Goal: Transaction & Acquisition: Purchase product/service

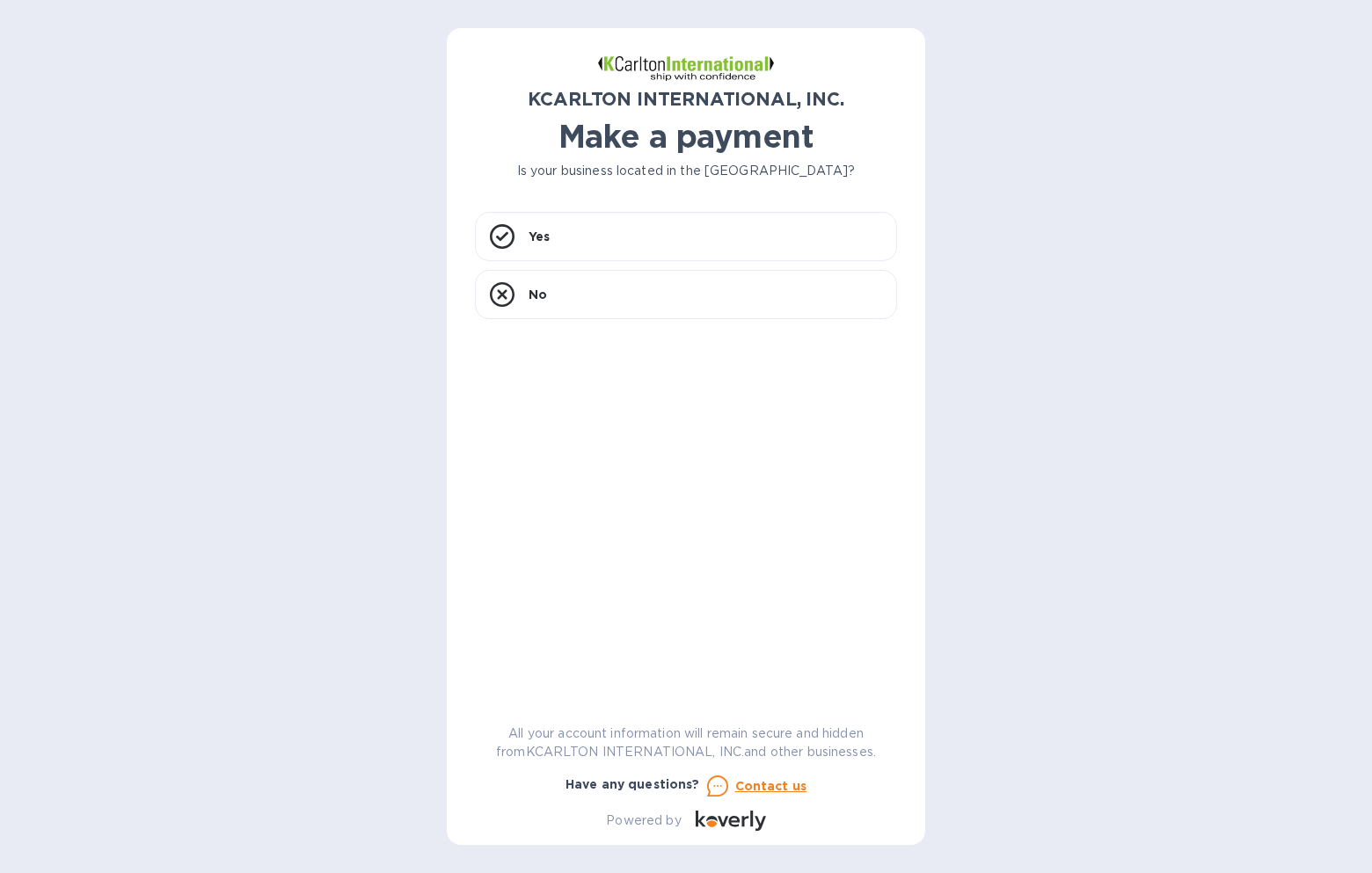
click at [689, 136] on h1 "Make a payment" at bounding box center [686, 136] width 422 height 37
click at [761, 784] on u "Contact us" at bounding box center [772, 786] width 73 height 14
click at [546, 232] on p "Yes" at bounding box center [539, 237] width 21 height 17
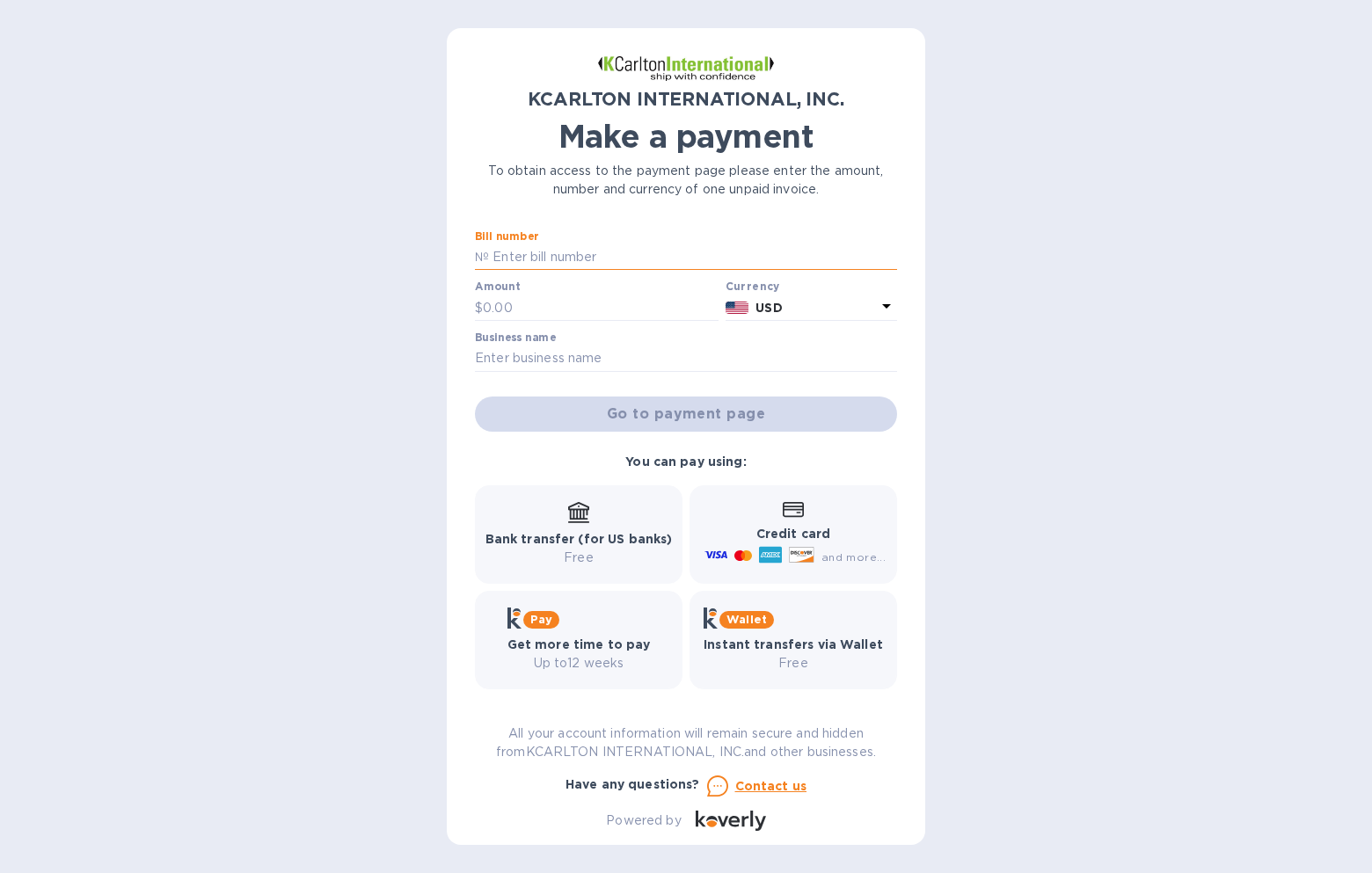
click at [530, 252] on input "text" at bounding box center [694, 258] width 408 height 27
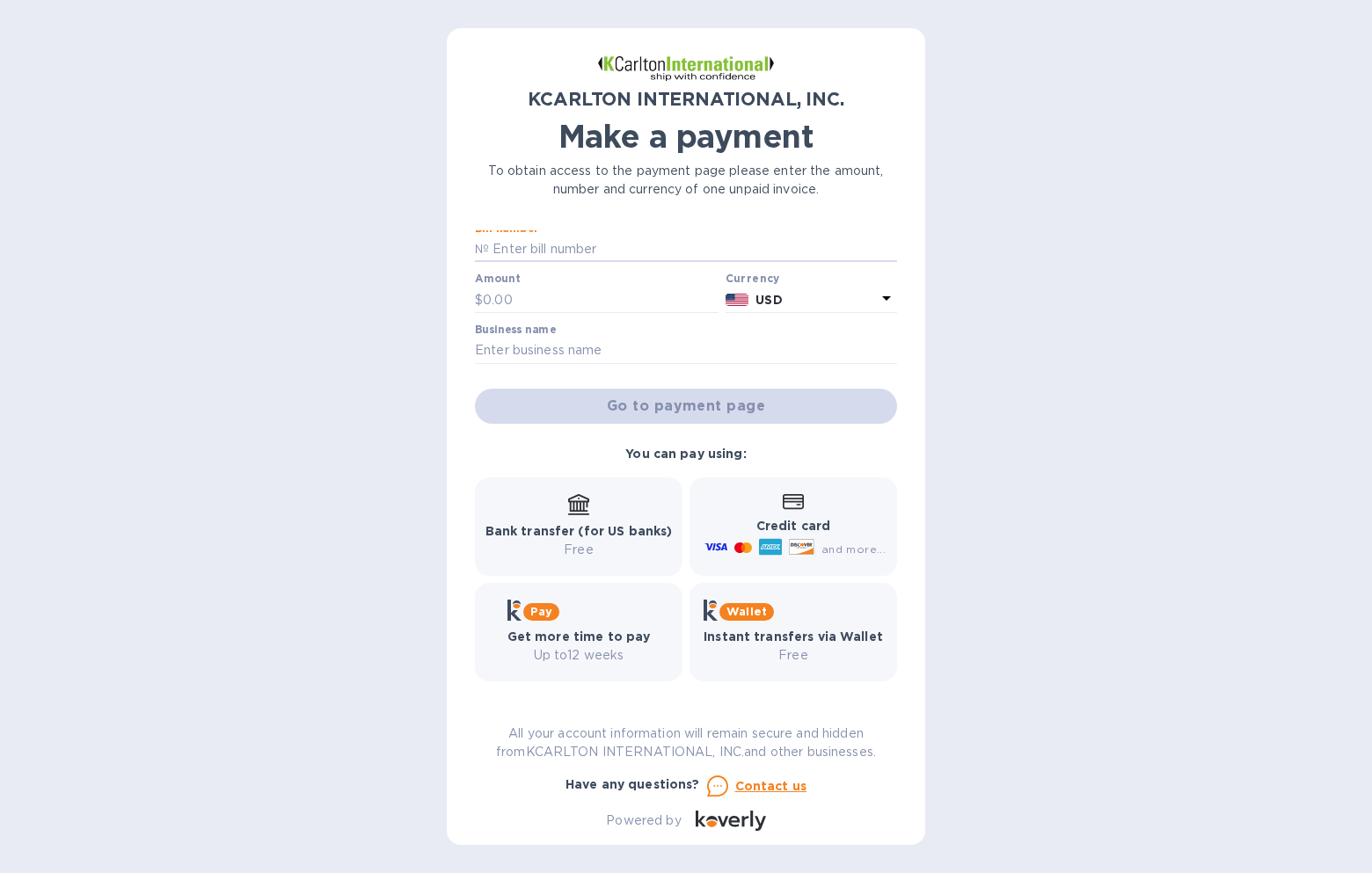
scroll to position [10, 0]
click at [500, 297] on input "text" at bounding box center [600, 298] width 236 height 27
click at [522, 241] on input "text" at bounding box center [694, 247] width 408 height 27
type input "7250527-1"
click at [530, 290] on input "text" at bounding box center [600, 298] width 236 height 27
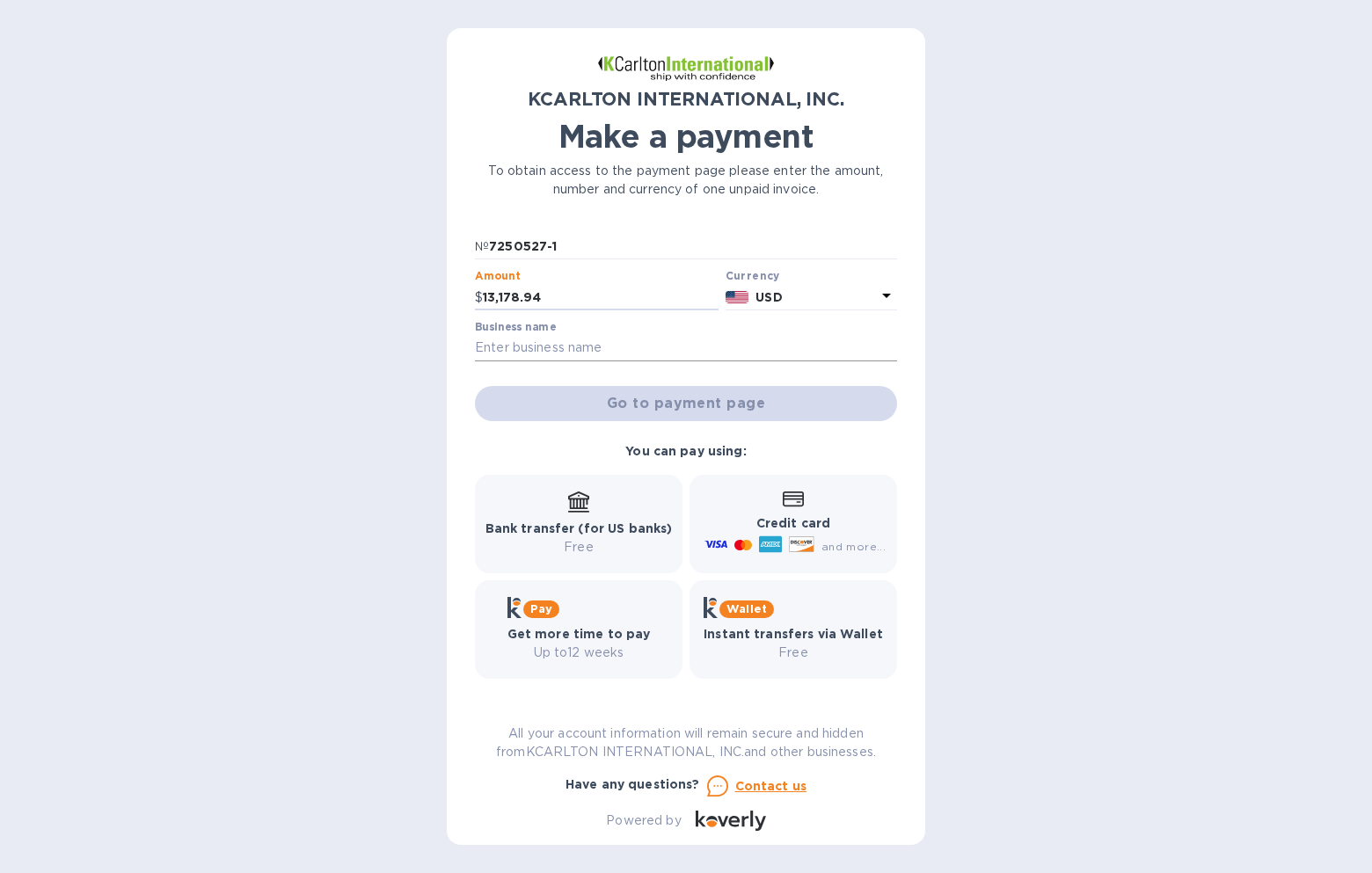
type input "13,178.94"
click at [521, 356] on input "text" at bounding box center [686, 348] width 422 height 27
type input "Plum Interiors"
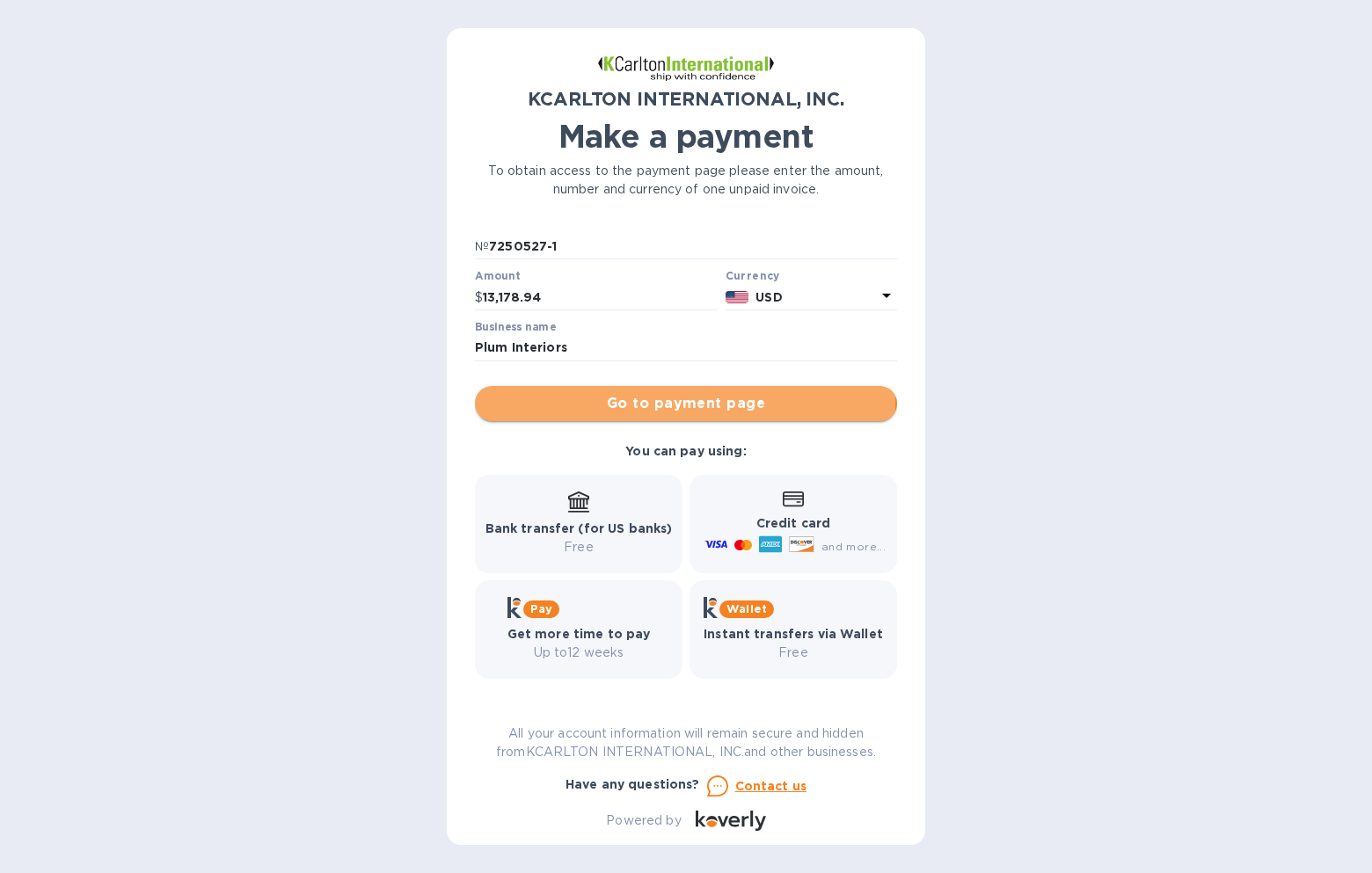
click at [684, 401] on span "Go to payment page" at bounding box center [686, 404] width 394 height 21
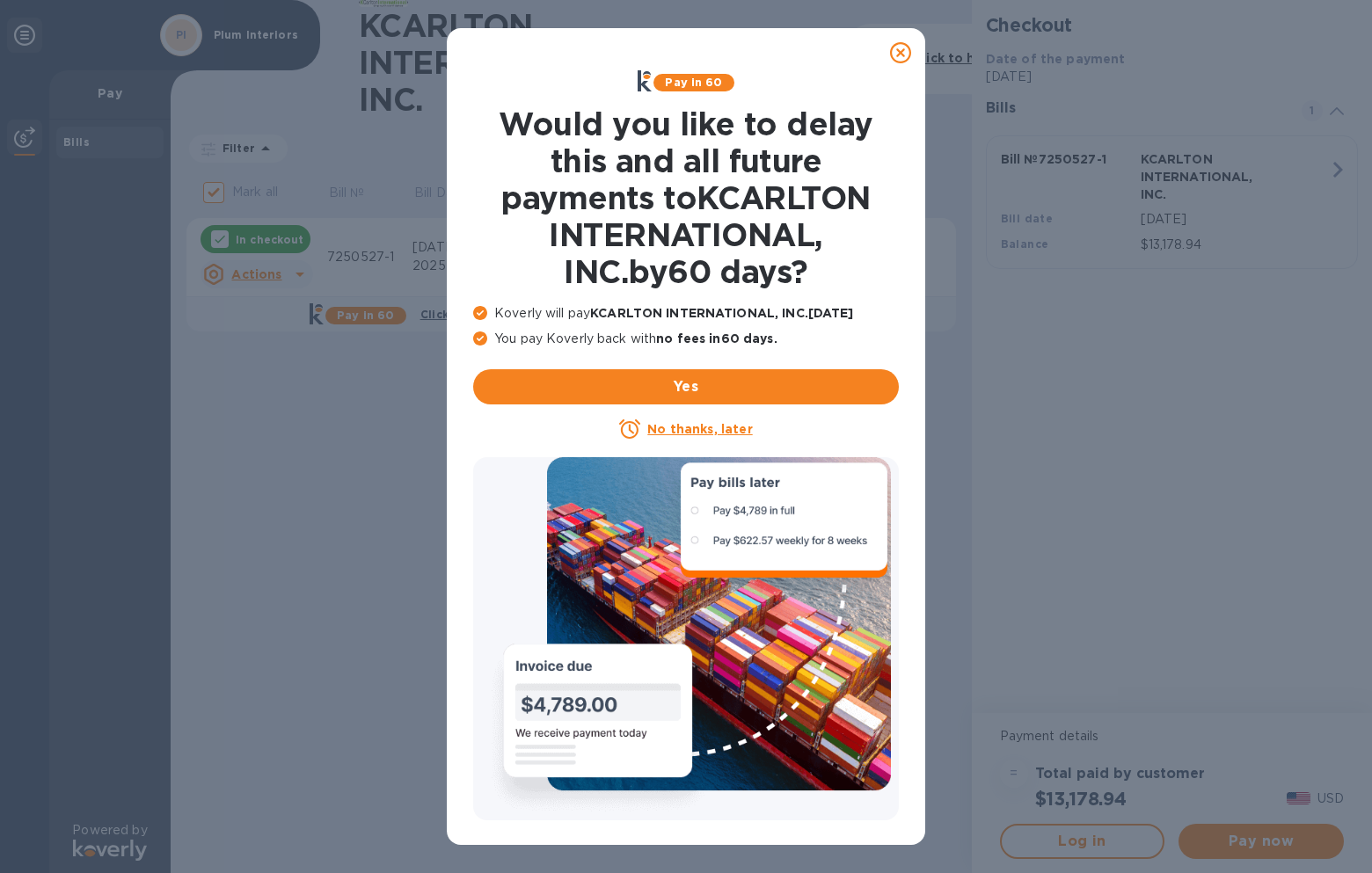
click at [678, 427] on u "No thanks, later" at bounding box center [699, 428] width 105 height 14
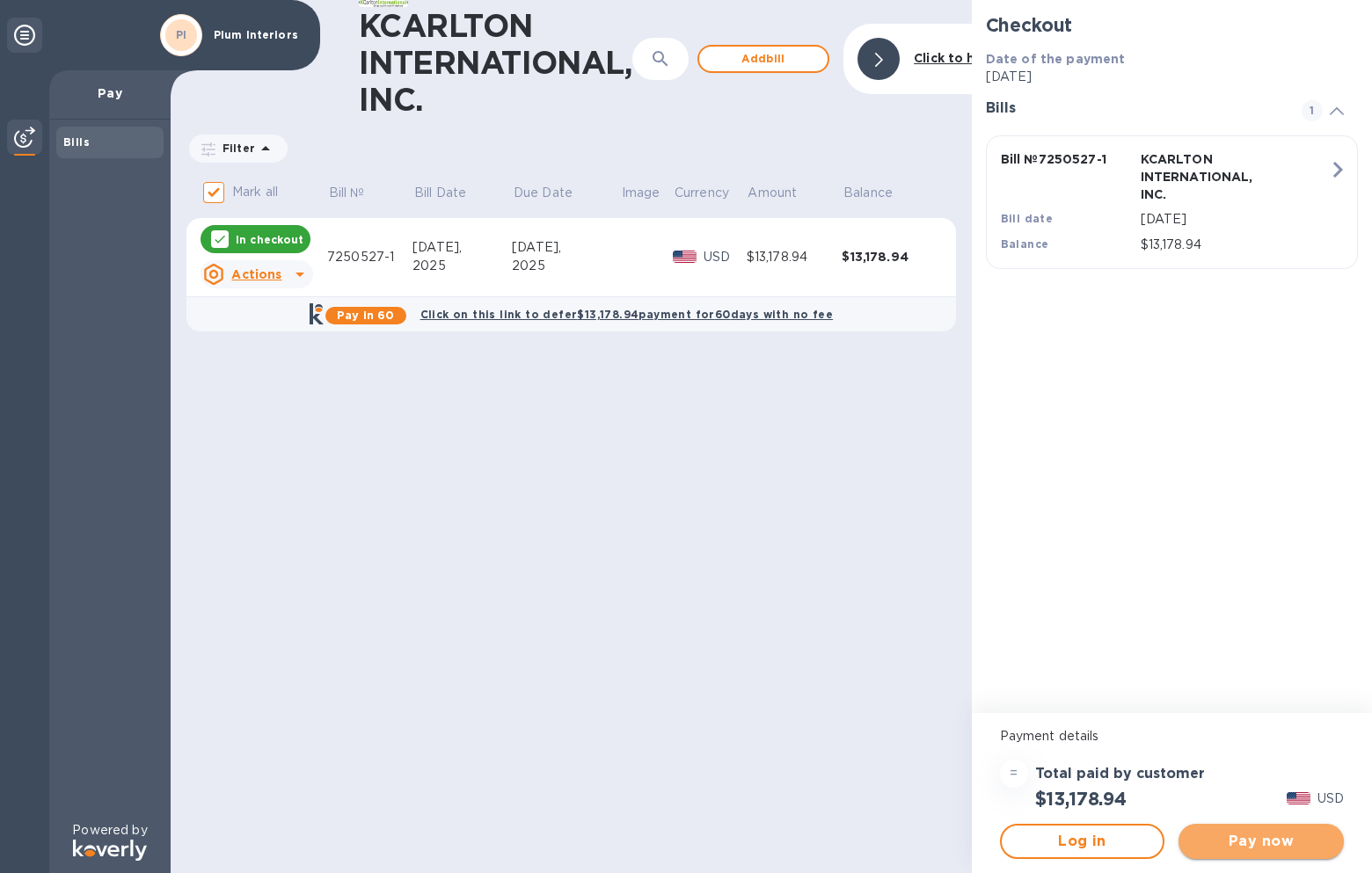
click at [1265, 840] on span "Pay now" at bounding box center [1261, 842] width 137 height 21
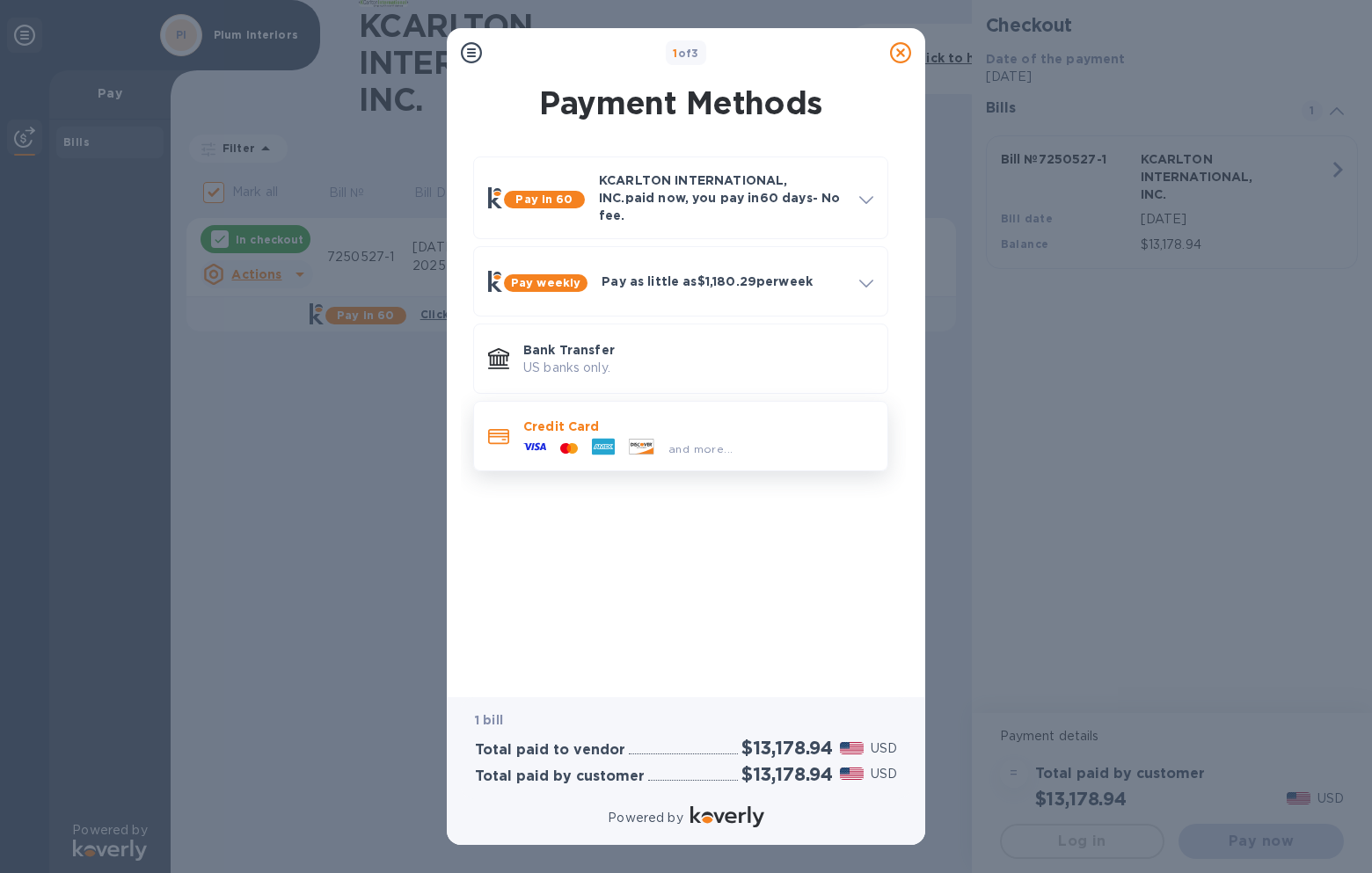
click at [506, 429] on icon at bounding box center [499, 437] width 21 height 16
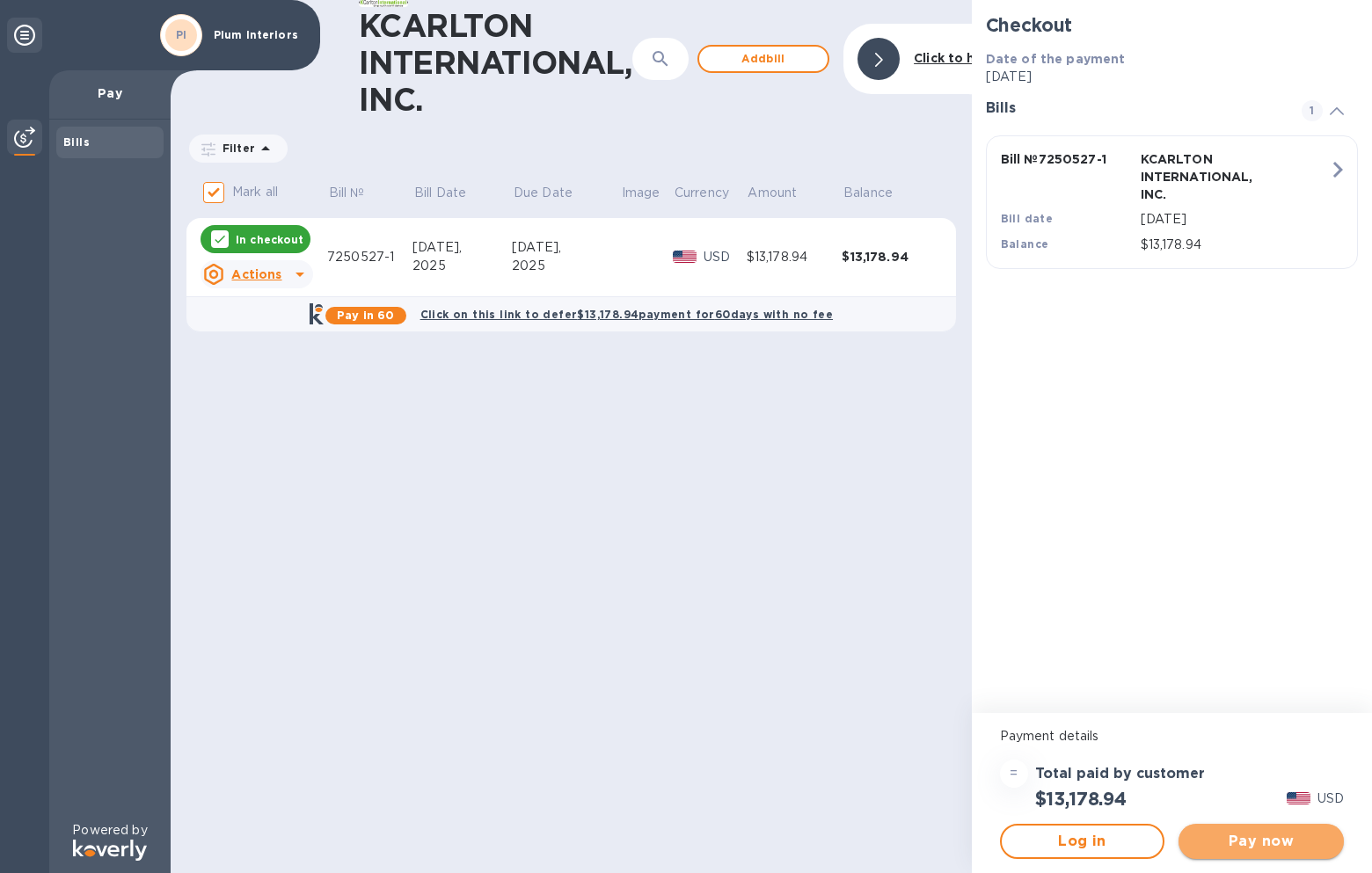
click at [1259, 836] on span "Pay now" at bounding box center [1261, 842] width 137 height 21
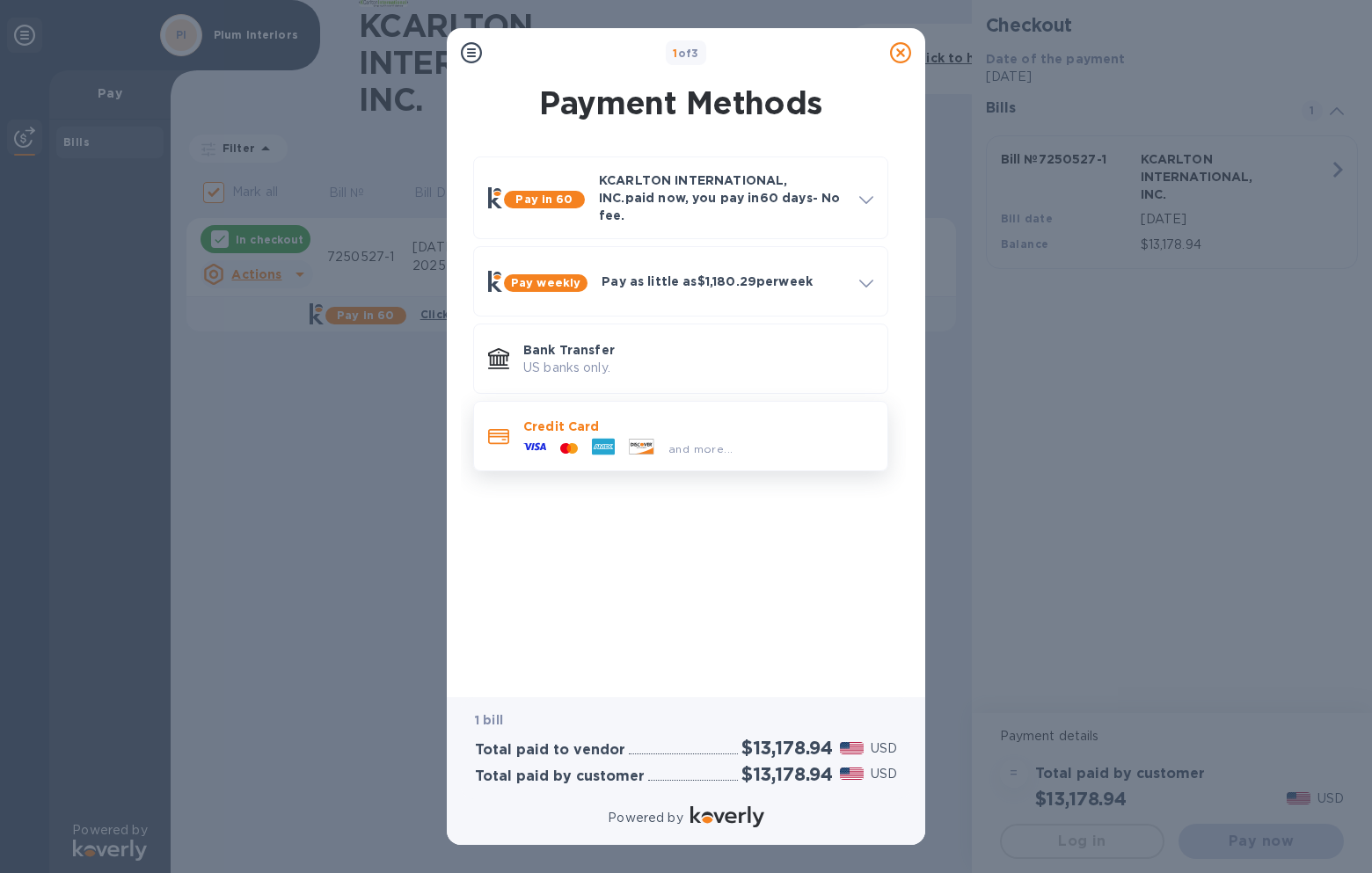
click at [606, 439] on icon at bounding box center [603, 447] width 23 height 17
